Goal: Information Seeking & Learning: Learn about a topic

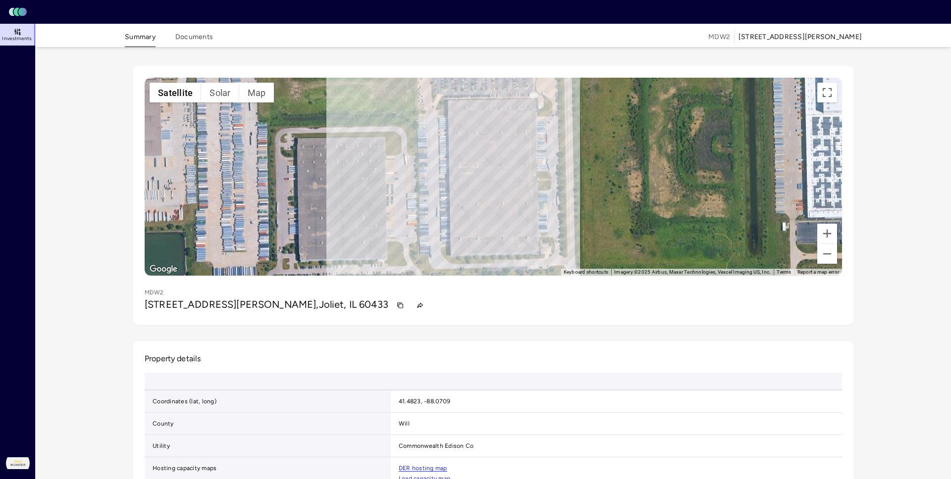
scroll to position [0, 0]
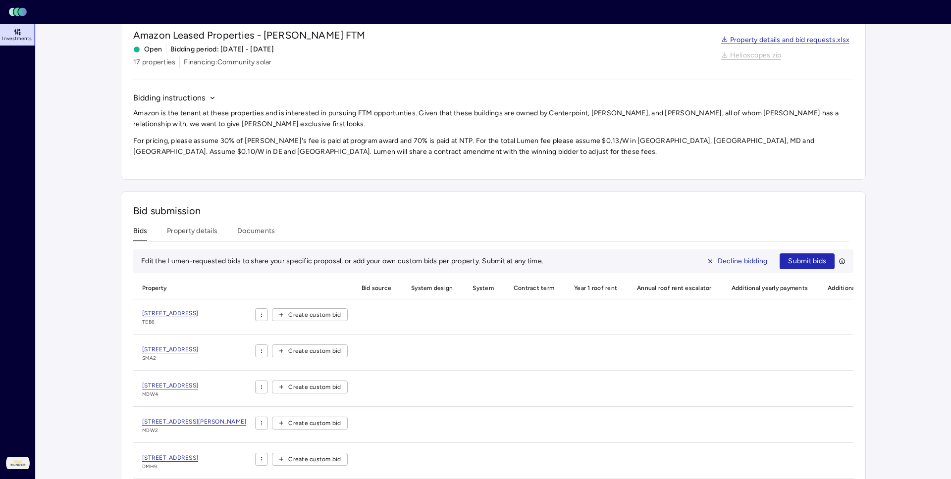
scroll to position [60, 0]
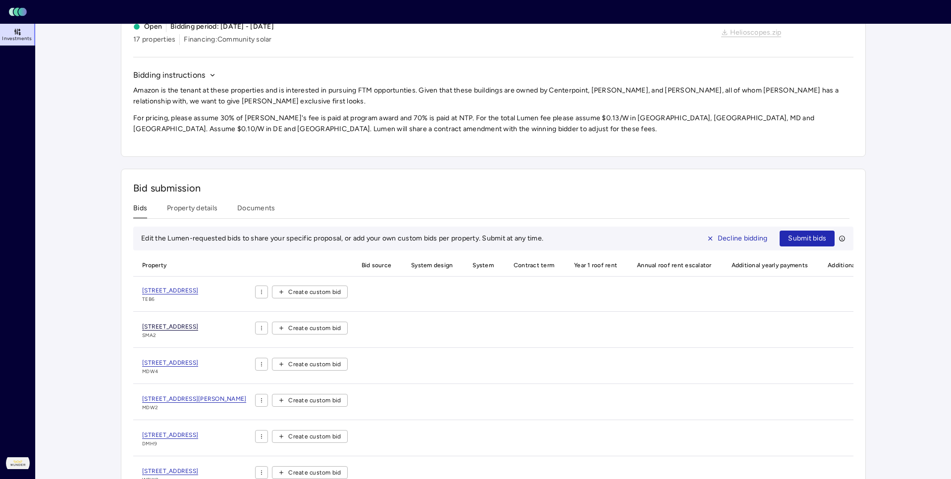
click at [157, 323] on span "[STREET_ADDRESS]" at bounding box center [170, 326] width 56 height 7
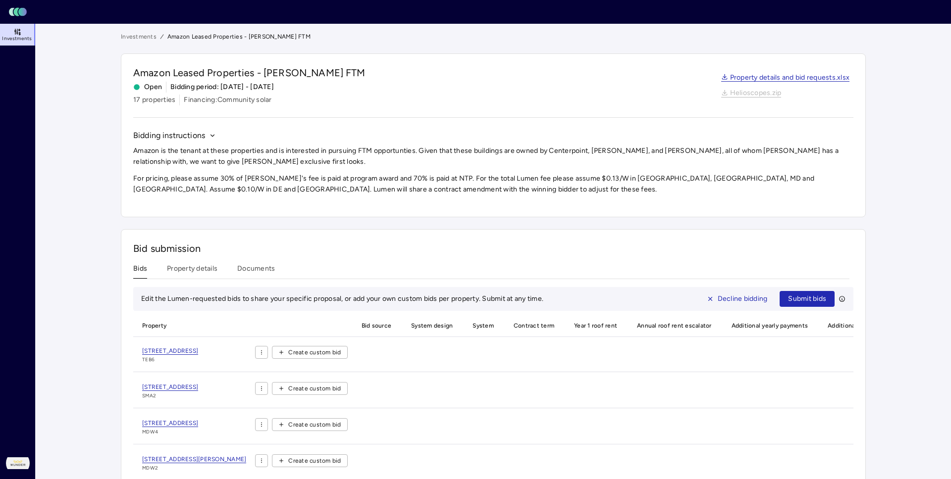
scroll to position [60, 0]
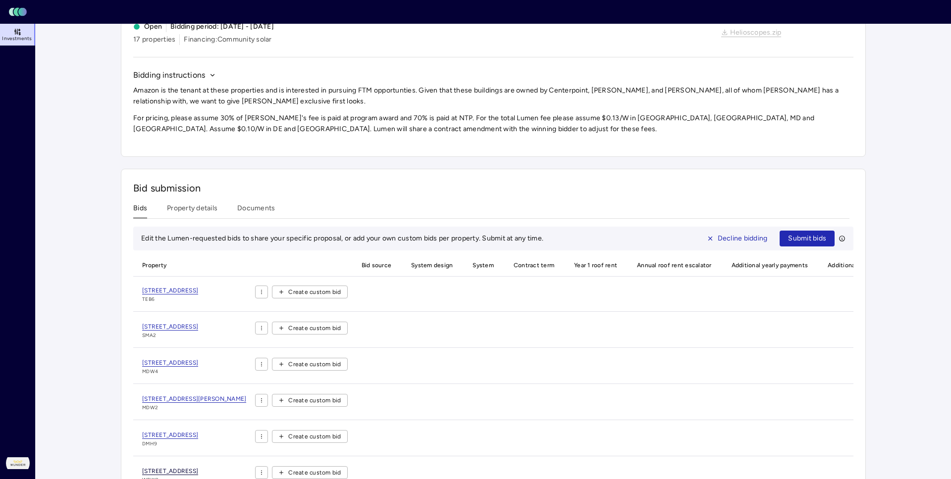
click at [142, 468] on span "[STREET_ADDRESS]" at bounding box center [170, 471] width 56 height 7
